Goal: Find specific page/section: Find specific page/section

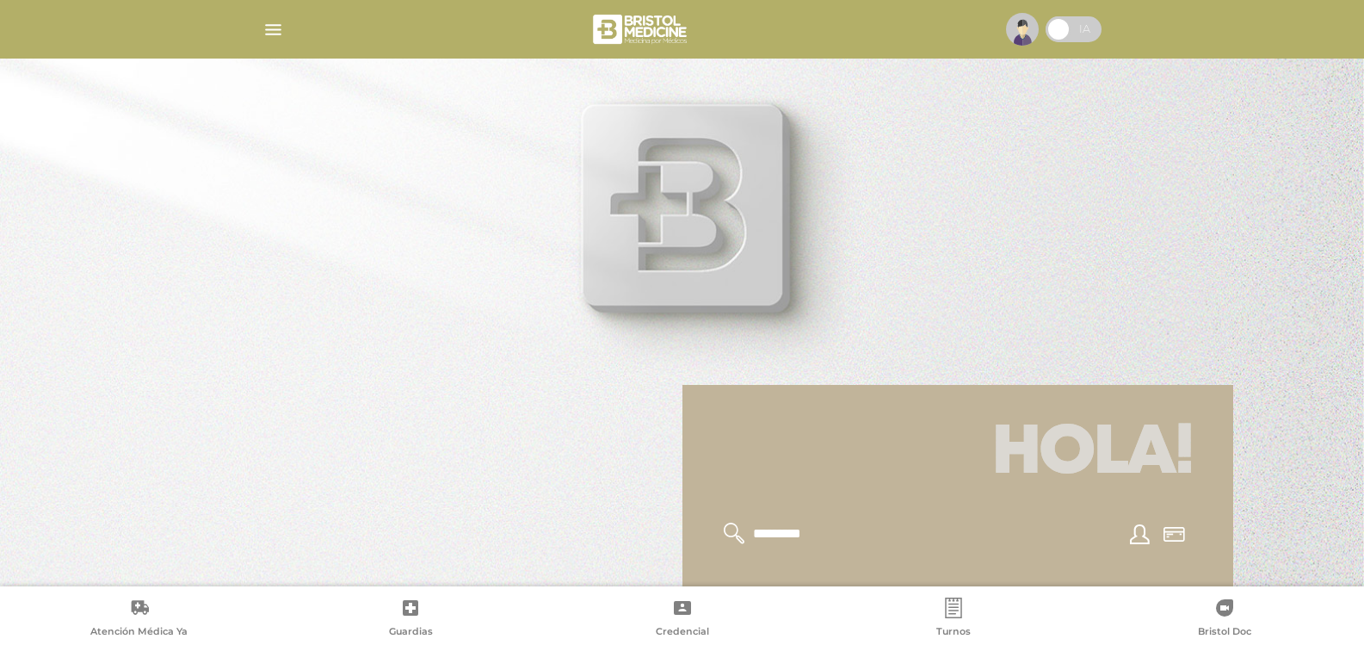
drag, startPoint x: 418, startPoint y: 308, endPoint x: 359, endPoint y: 473, distance: 174.8
click at [405, 481] on div at bounding box center [682, 322] width 1364 height 645
drag, startPoint x: 348, startPoint y: 472, endPoint x: 304, endPoint y: 289, distance: 187.7
click at [345, 302] on div at bounding box center [682, 322] width 1364 height 645
click at [301, 181] on div at bounding box center [682, 322] width 1364 height 645
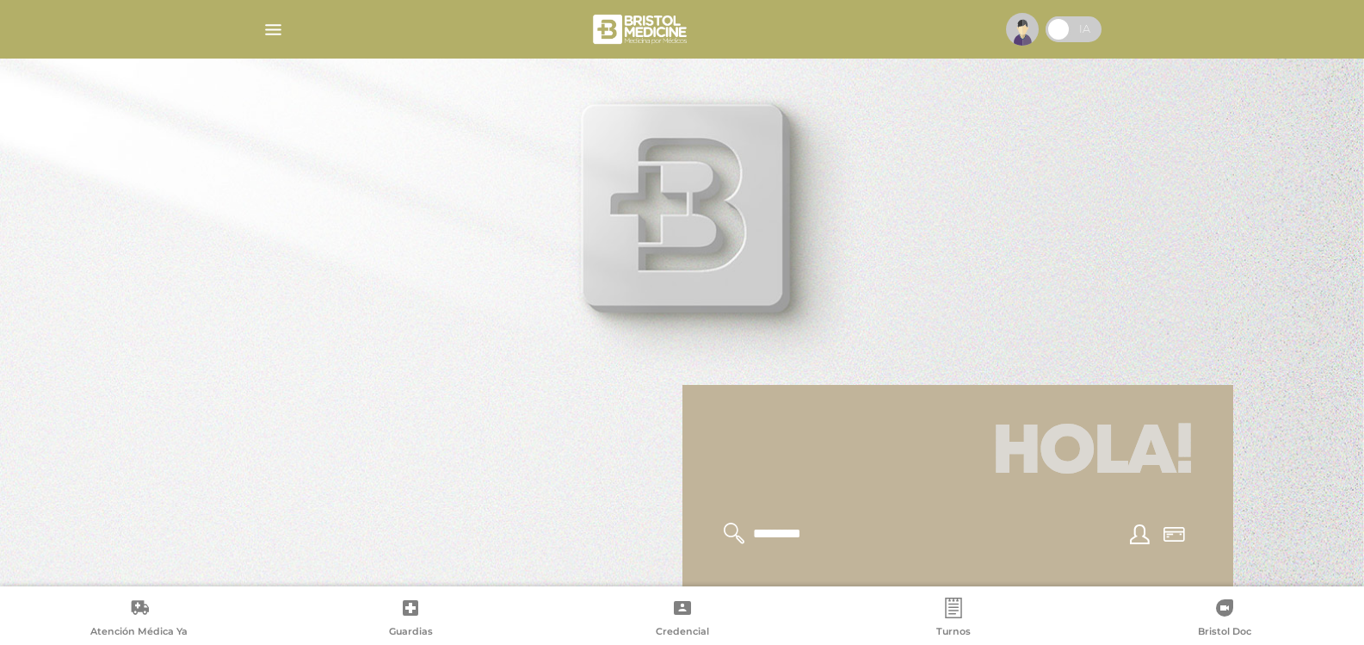
click at [275, 30] on img "button" at bounding box center [274, 30] width 22 height 22
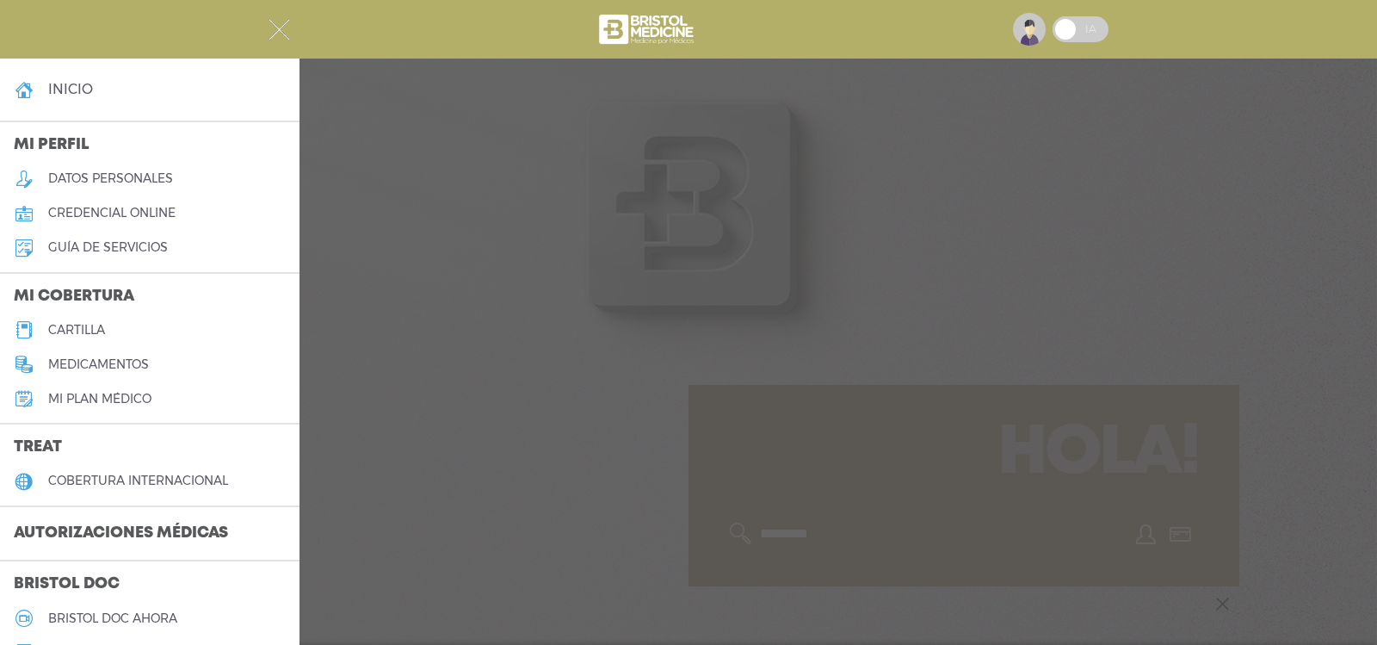
click at [275, 30] on img "button" at bounding box center [280, 30] width 22 height 22
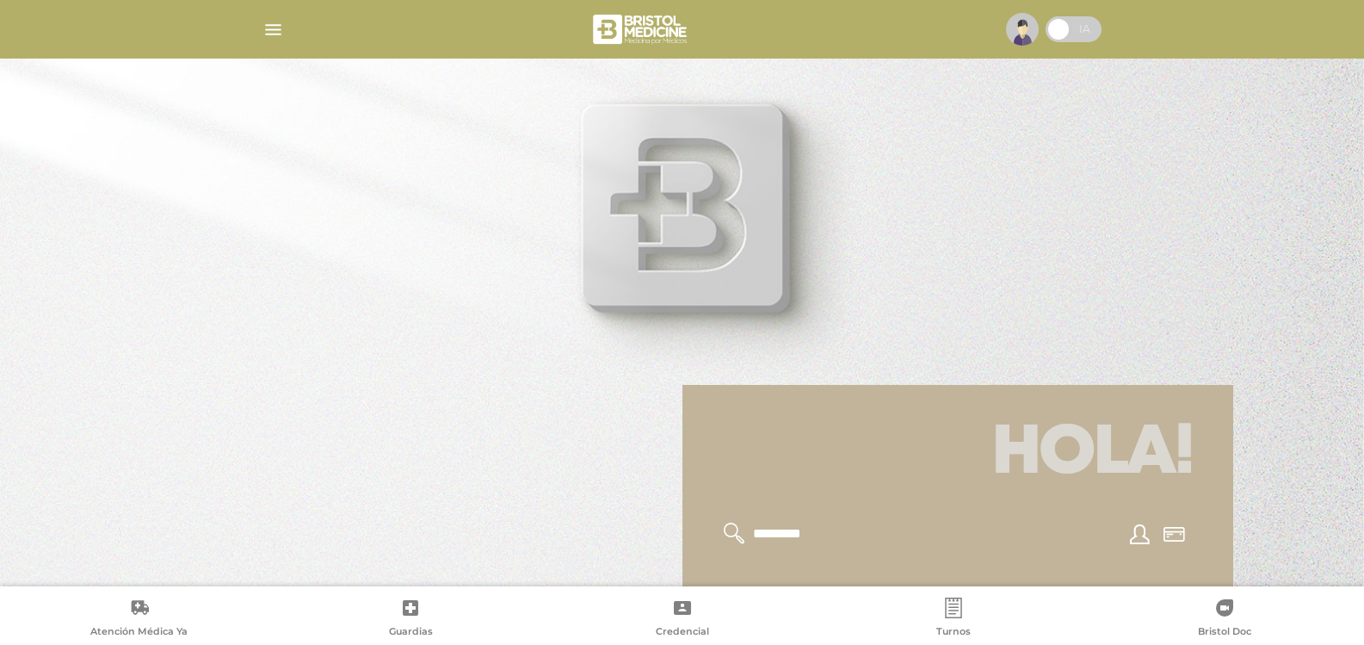
click at [269, 24] on img "button" at bounding box center [274, 30] width 22 height 22
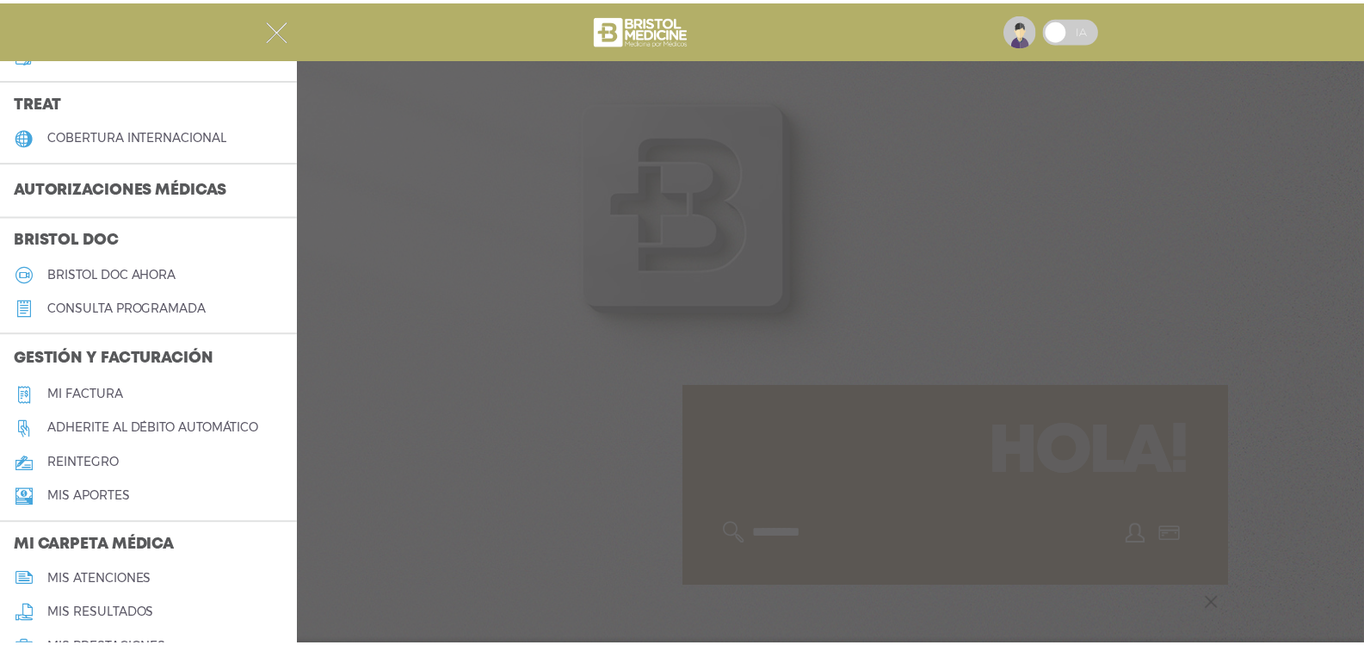
scroll to position [442, 0]
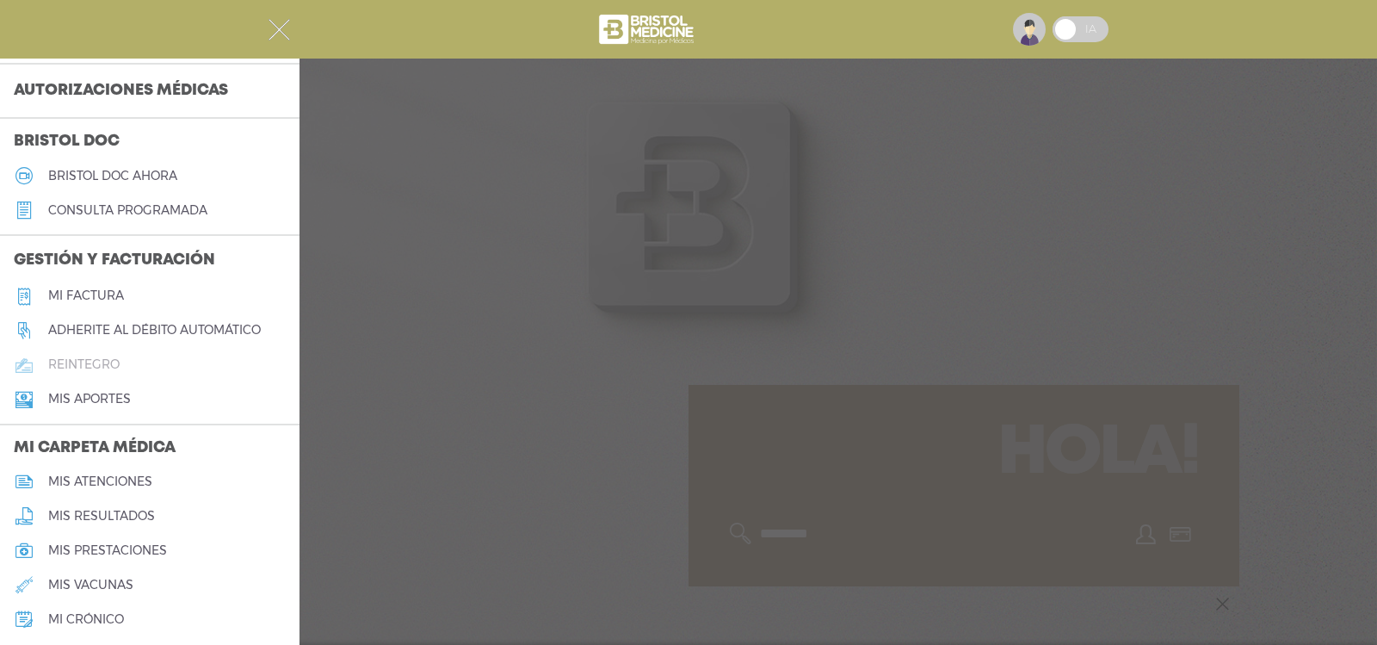
click at [68, 359] on h5 "reintegro" at bounding box center [83, 364] width 71 height 15
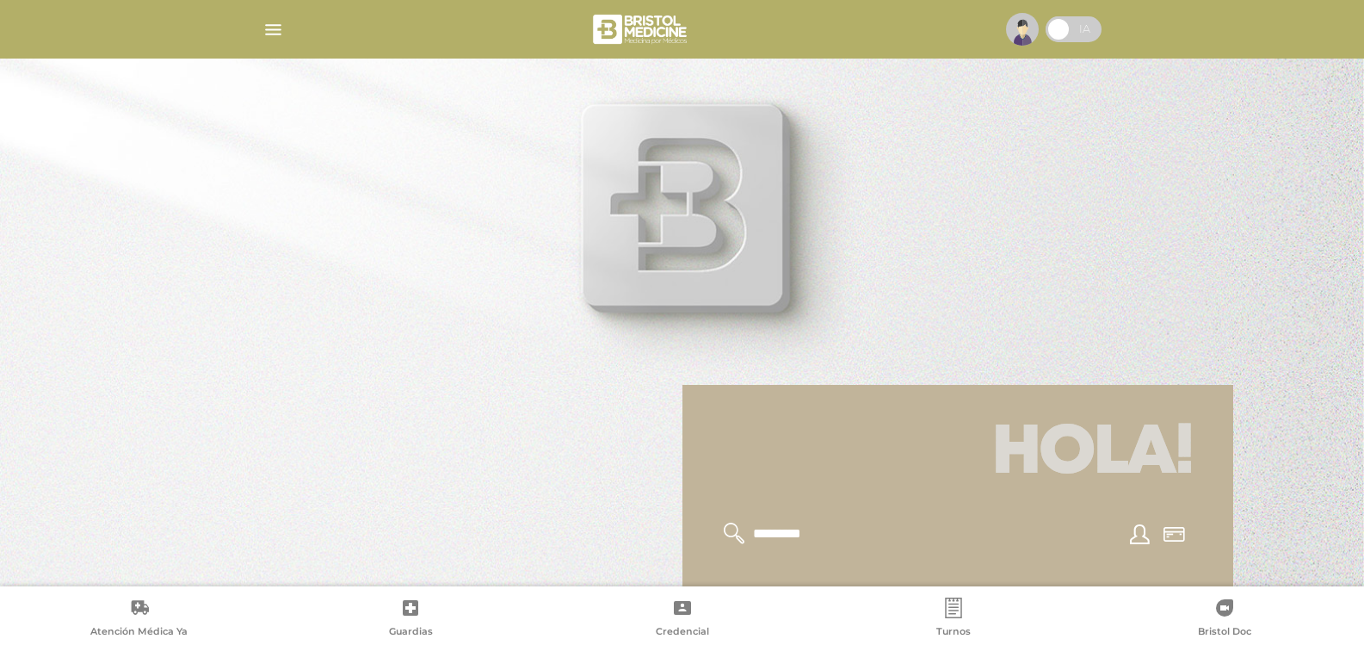
click at [269, 26] on img "button" at bounding box center [274, 30] width 22 height 22
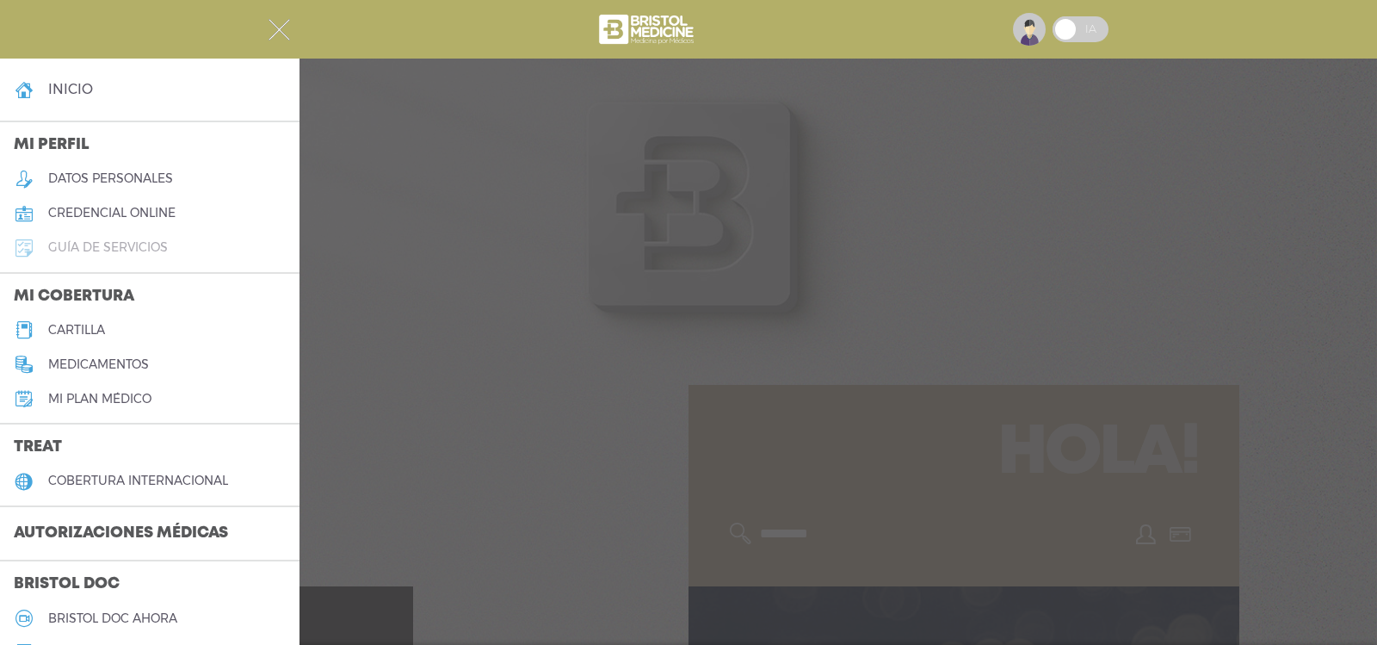
click at [128, 241] on h5 "guía de servicios" at bounding box center [108, 247] width 120 height 15
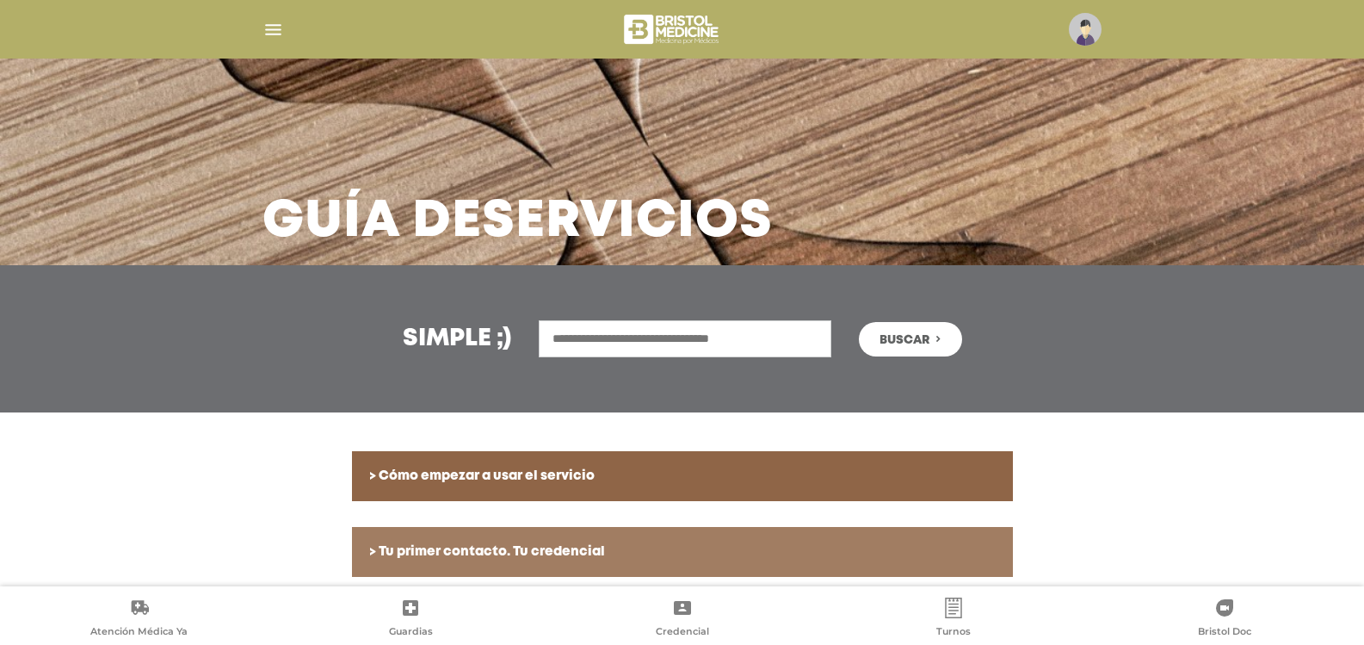
click at [265, 28] on img "button" at bounding box center [274, 30] width 22 height 22
